Goal: Transaction & Acquisition: Purchase product/service

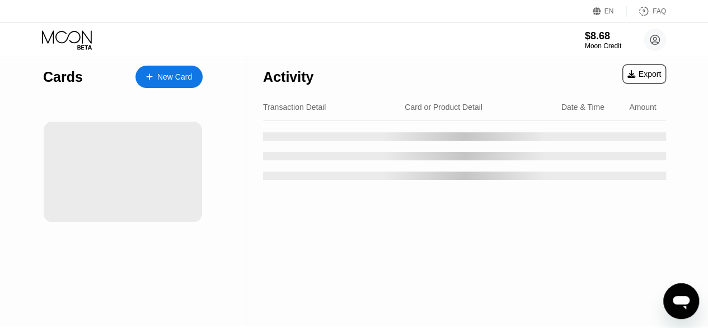
scroll to position [3, 0]
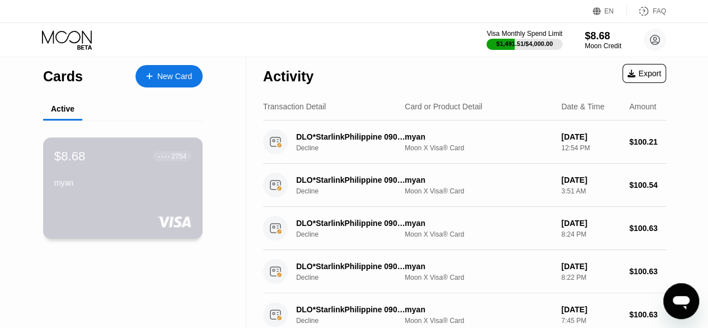
click at [157, 219] on rect at bounding box center [174, 221] width 35 height 11
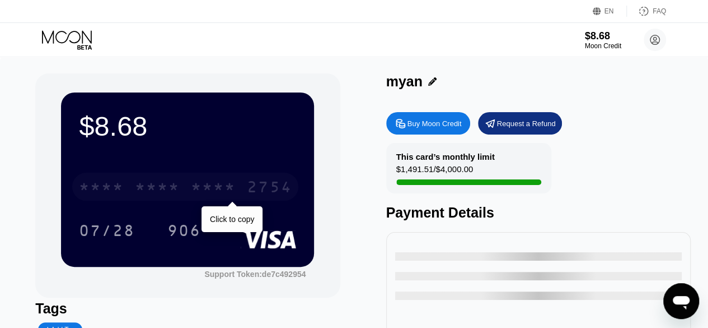
click at [146, 189] on div "* * * *" at bounding box center [157, 188] width 45 height 18
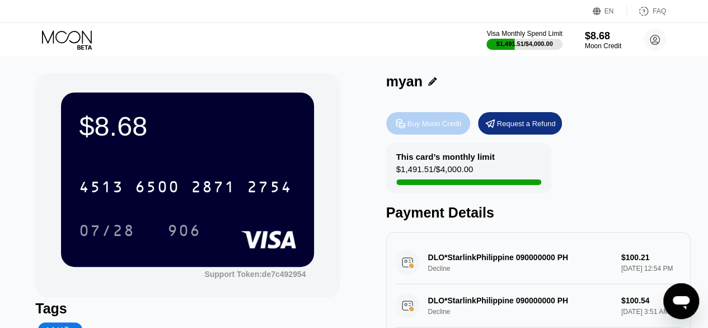
click at [443, 128] on div "Buy Moon Credit" at bounding box center [435, 124] width 54 height 10
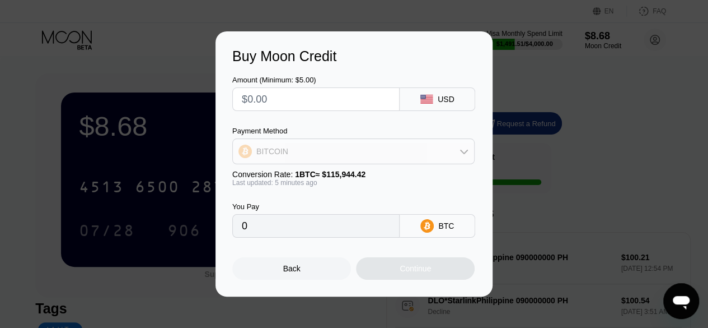
click at [439, 152] on div "BITCOIN" at bounding box center [353, 151] width 241 height 22
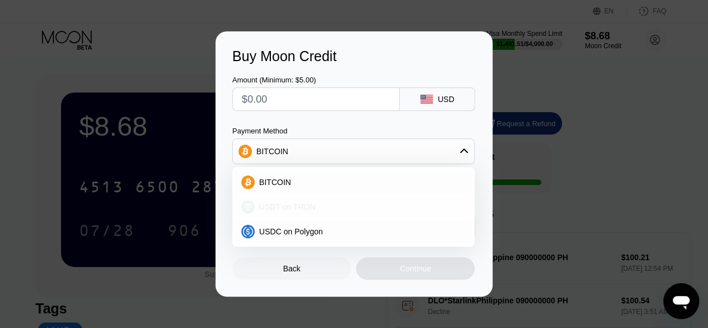
click at [409, 203] on div "USDT on TRON" at bounding box center [360, 206] width 211 height 9
type input "0.00"
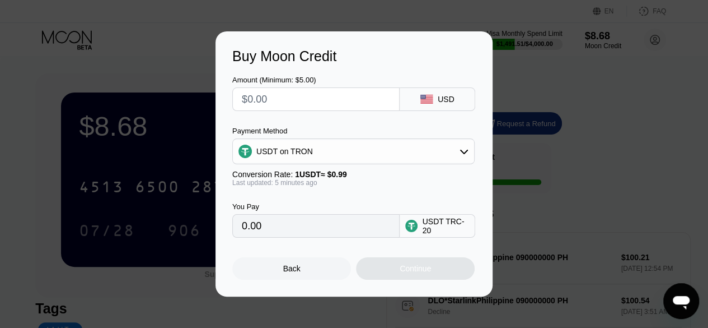
click at [318, 98] on input "text" at bounding box center [316, 99] width 148 height 22
type input "$1"
type input "1.01"
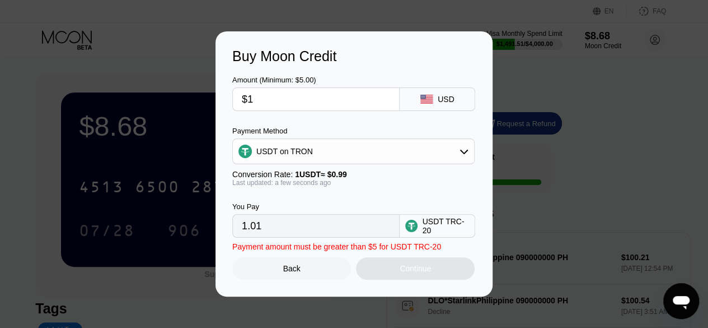
type input "$10"
type input "10.10"
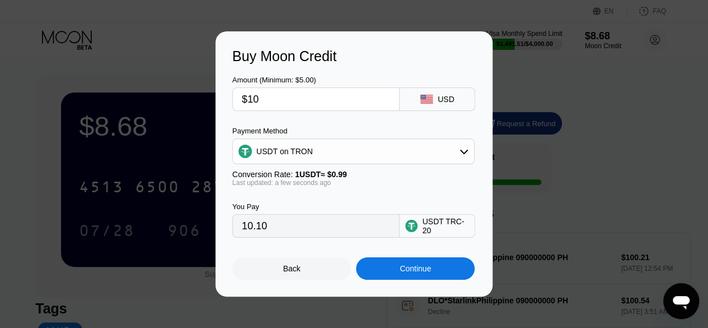
type input "$100"
type input "101.01"
type input "$100"
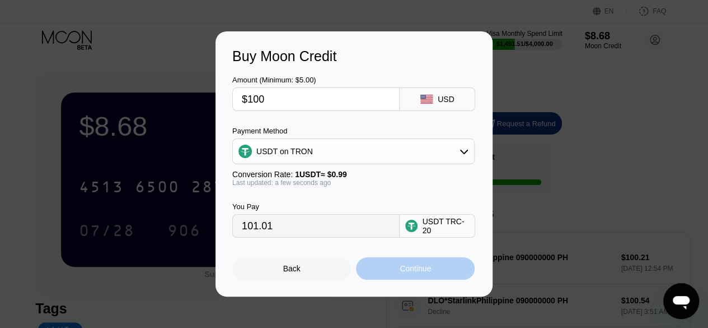
click at [407, 273] on div "Continue" at bounding box center [415, 268] width 31 height 9
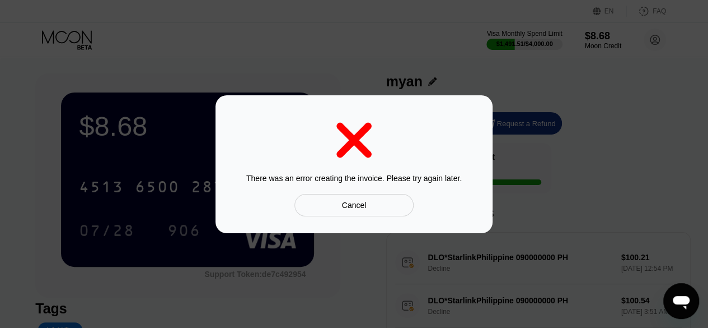
click at [484, 197] on div "There was an error creating the invoice. Please try again later. Cancel" at bounding box center [354, 164] width 277 height 138
click at [367, 206] on div "Cancel" at bounding box center [354, 205] width 119 height 22
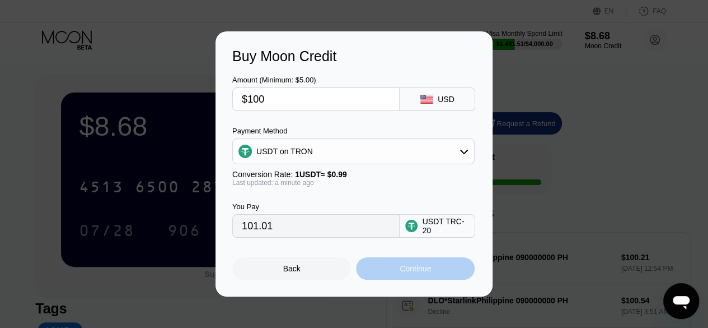
click at [393, 274] on div "Continue" at bounding box center [415, 268] width 119 height 22
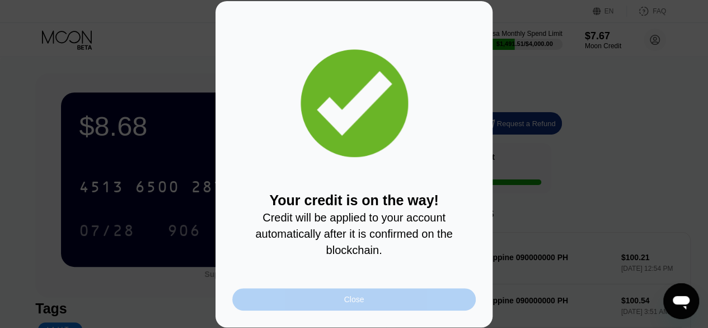
click at [388, 294] on div "Close" at bounding box center [354, 299] width 244 height 22
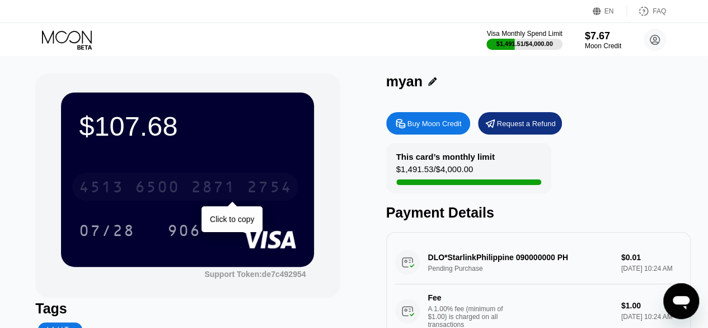
click at [279, 186] on div "2754" at bounding box center [269, 188] width 45 height 18
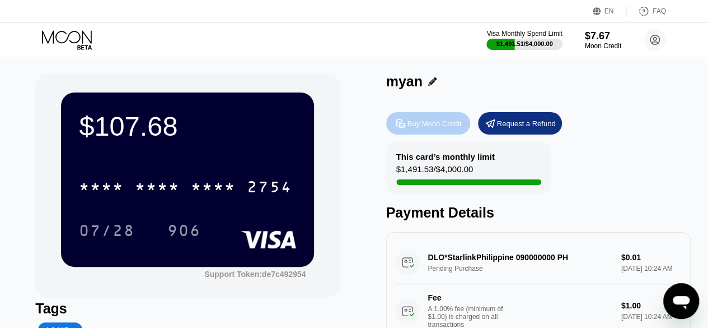
click at [408, 134] on div "Buy Moon Credit" at bounding box center [428, 123] width 84 height 22
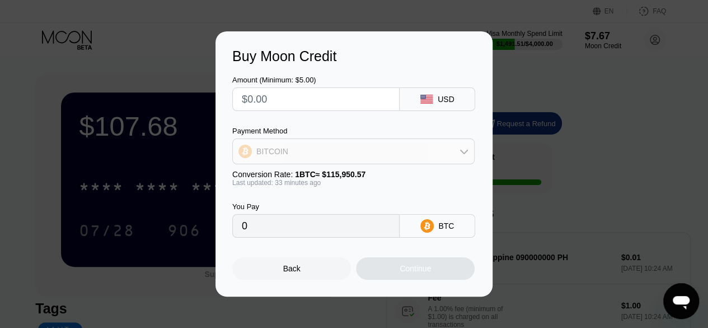
click at [390, 152] on div "BITCOIN" at bounding box center [353, 151] width 241 height 22
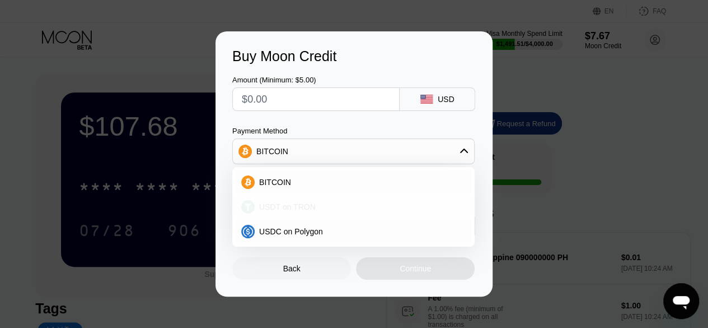
click at [371, 199] on div "USDT on TRON" at bounding box center [354, 206] width 236 height 22
type input "0.00"
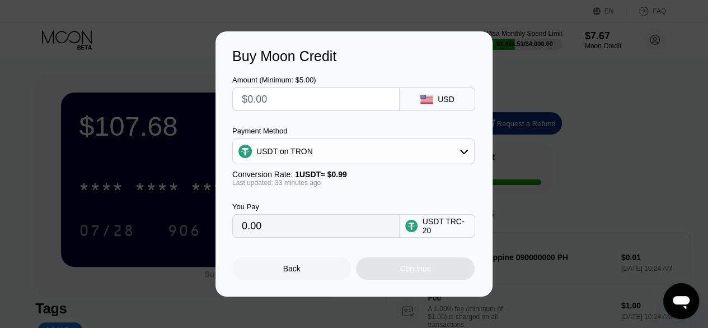
click at [319, 91] on input "text" at bounding box center [316, 99] width 148 height 22
type input "$1"
type input "1.01"
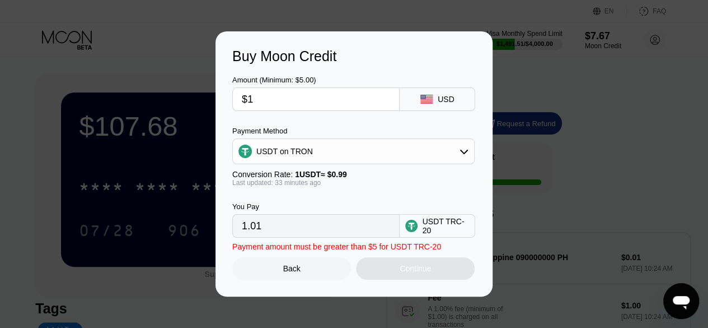
type input "$10"
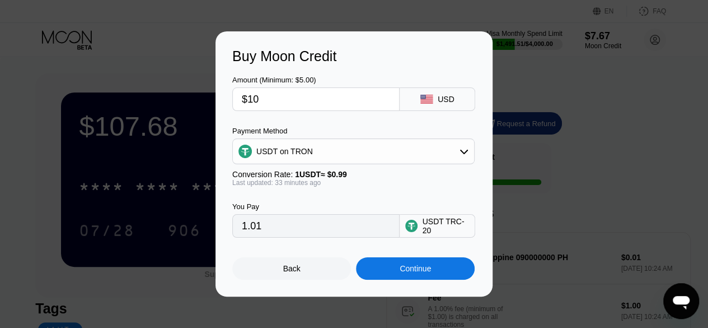
type input "10.10"
type input "$100"
type input "101.01"
type input "$100"
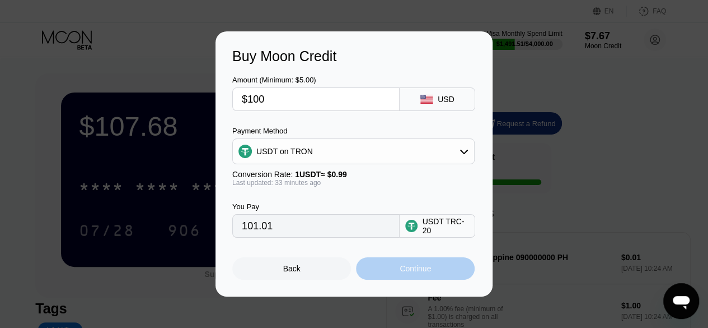
click at [456, 270] on div "Continue" at bounding box center [415, 268] width 119 height 22
